Goal: Information Seeking & Learning: Learn about a topic

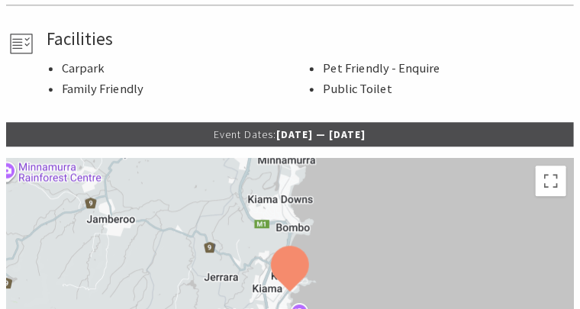
scroll to position [954, 0]
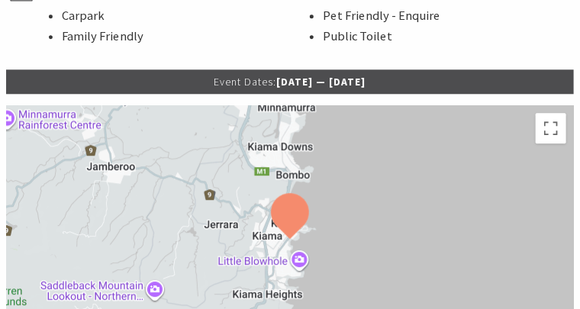
drag, startPoint x: 274, startPoint y: 81, endPoint x: 357, endPoint y: 69, distance: 84.0
click at [357, 69] on p "Event Dates: 14 May 2025 — 01 Jul 2026" at bounding box center [290, 81] width 568 height 24
click at [392, 82] on p "Event Dates: 14 May 2025 — 01 Jul 2026" at bounding box center [290, 81] width 568 height 24
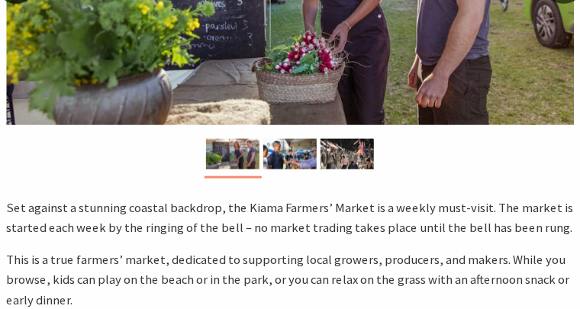
scroll to position [153, 0]
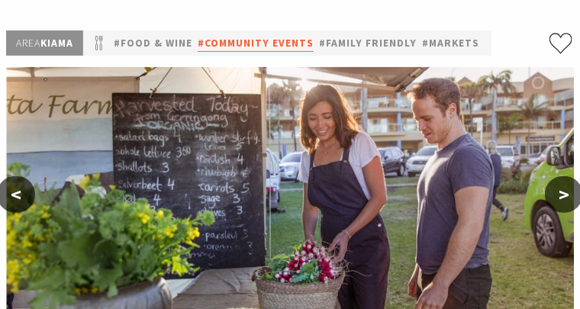
click at [217, 40] on link "#Community Events" at bounding box center [256, 43] width 116 height 18
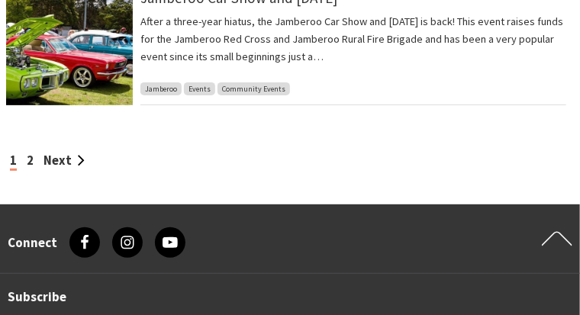
scroll to position [1527, 0]
click at [29, 153] on link "2" at bounding box center [30, 161] width 7 height 16
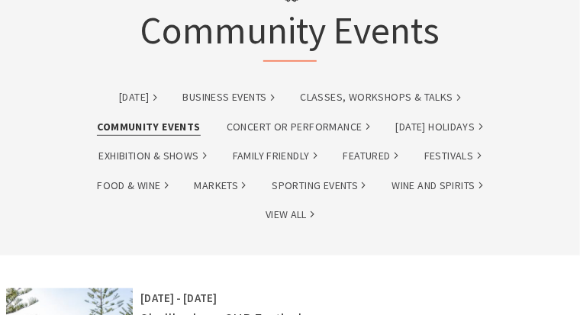
scroll to position [115, 0]
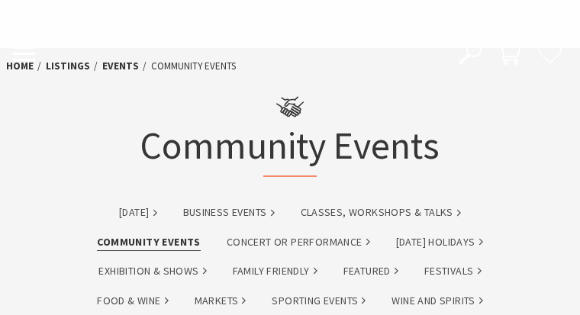
scroll to position [1527, 0]
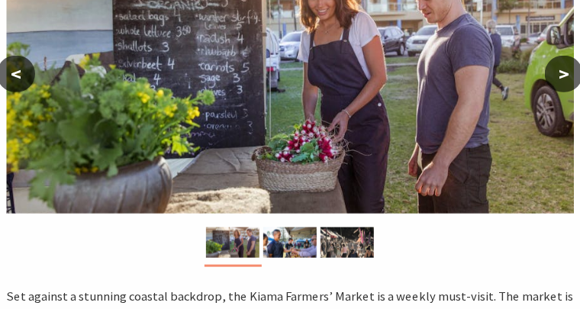
scroll to position [381, 0]
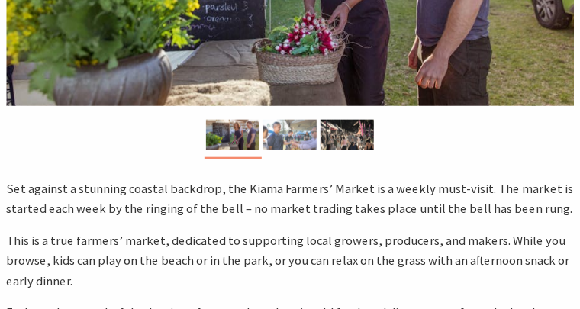
click at [286, 131] on img at bounding box center [289, 135] width 53 height 31
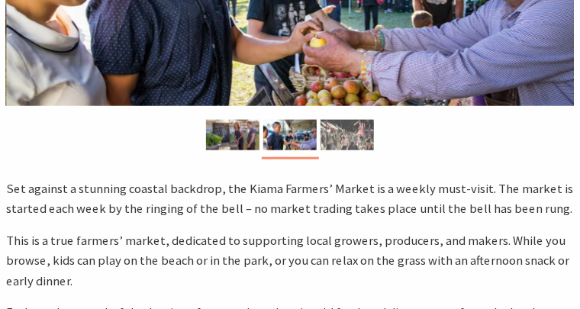
click at [341, 137] on img at bounding box center [347, 135] width 53 height 31
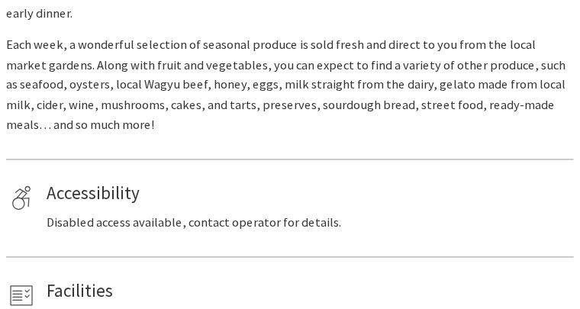
scroll to position [648, 0]
